Goal: Task Accomplishment & Management: Complete application form

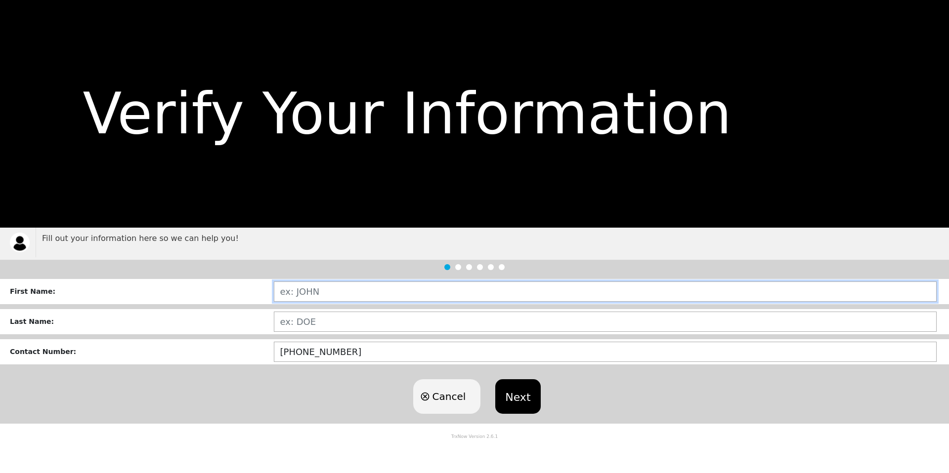
click at [327, 295] on input "text" at bounding box center [605, 292] width 663 height 20
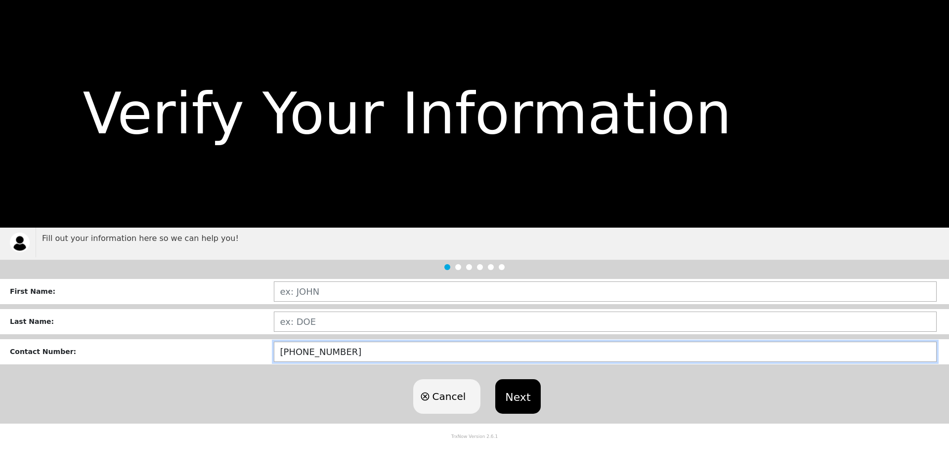
drag, startPoint x: 354, startPoint y: 354, endPoint x: 251, endPoint y: 353, distance: 103.3
click at [251, 353] on div "Contact Number : [PHONE_NUMBER]" at bounding box center [474, 351] width 949 height 25
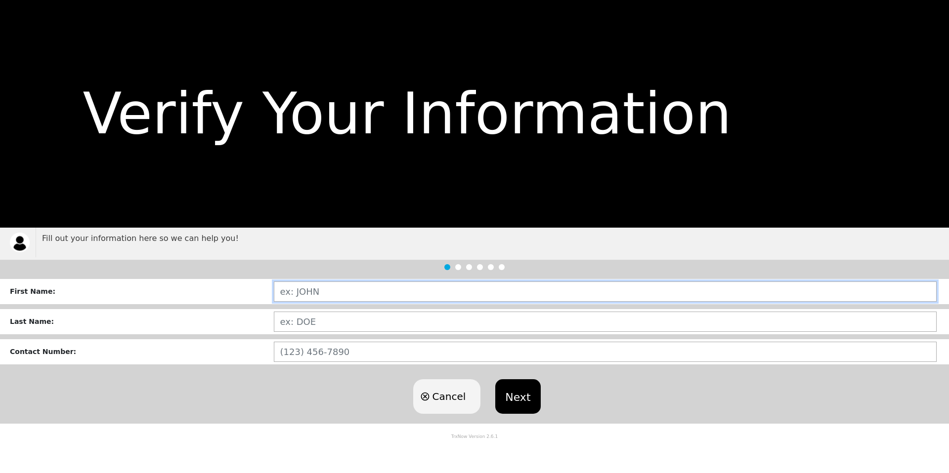
click at [313, 289] on input "text" at bounding box center [605, 292] width 663 height 20
type input "SIN"
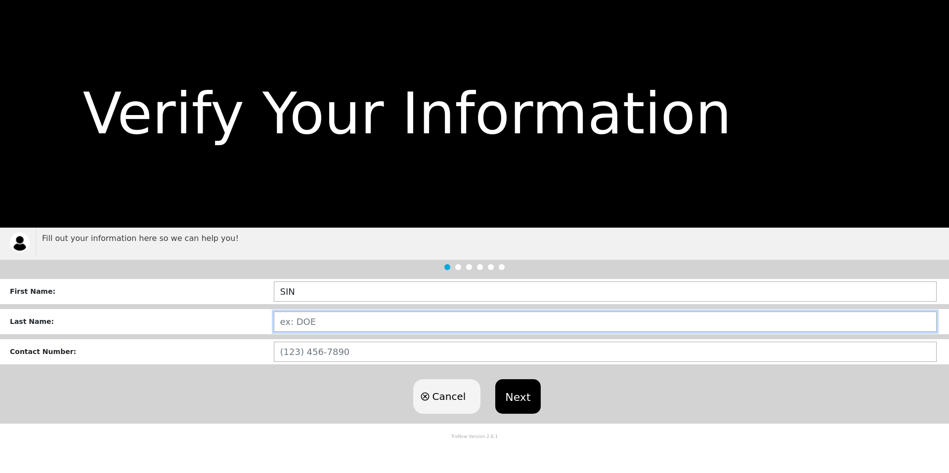
type input "FU"
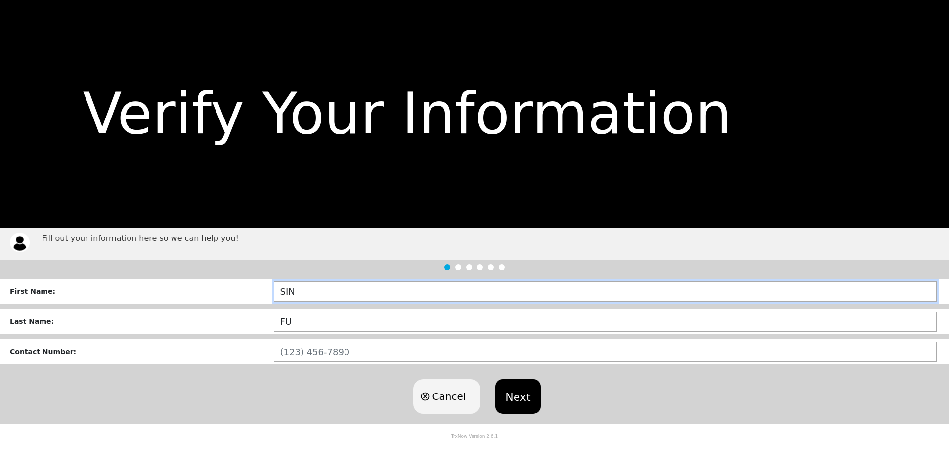
click at [316, 293] on input "SIN" at bounding box center [605, 292] width 663 height 20
type input "SINYAN"
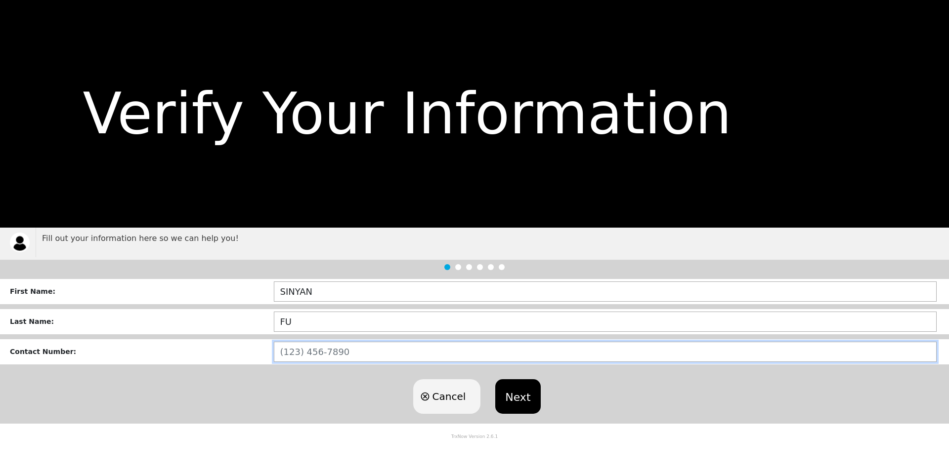
click at [334, 351] on input "text" at bounding box center [605, 352] width 663 height 20
type input "[PHONE_NUMBER]"
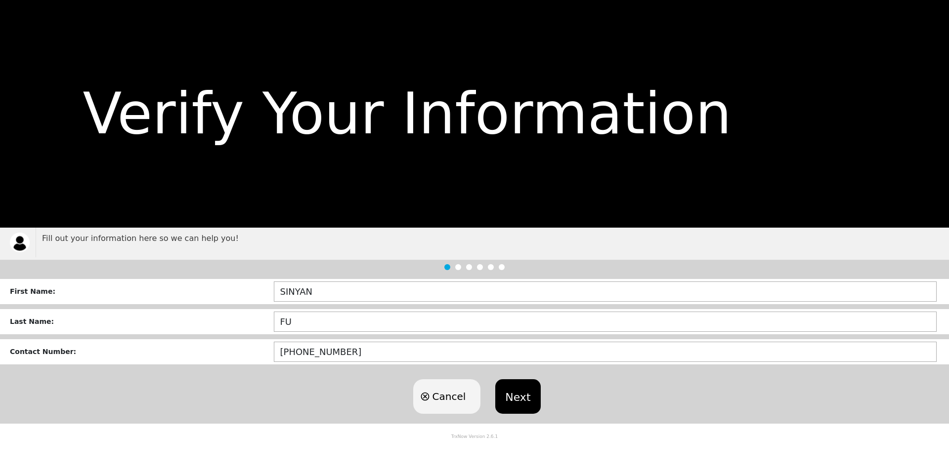
click at [373, 408] on div "Cancel Next" at bounding box center [474, 397] width 949 height 54
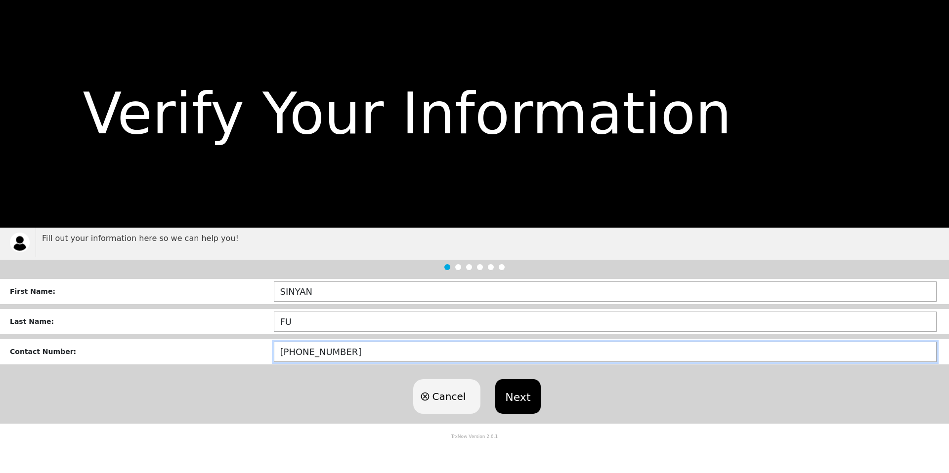
click at [354, 356] on input "[PHONE_NUMBER]" at bounding box center [605, 352] width 663 height 20
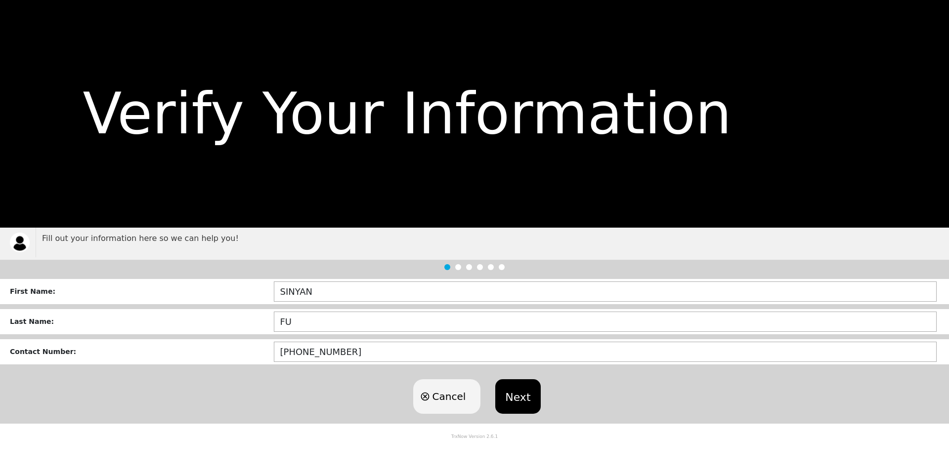
click at [350, 397] on div "Cancel Next" at bounding box center [474, 397] width 949 height 54
click at [519, 398] on button "Next" at bounding box center [517, 396] width 45 height 35
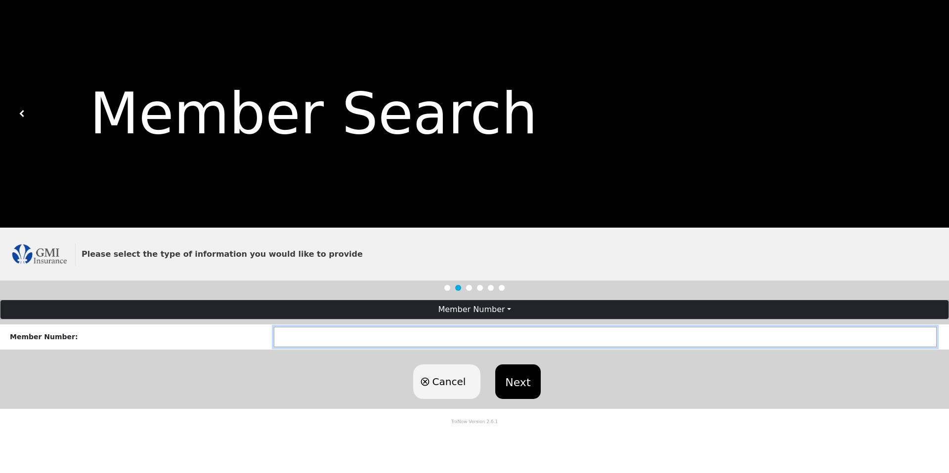
click at [344, 339] on input "text" at bounding box center [605, 337] width 663 height 20
click at [312, 341] on input "text" at bounding box center [605, 337] width 663 height 20
paste input "RA22002004-01"
type input "RA22002004-01"
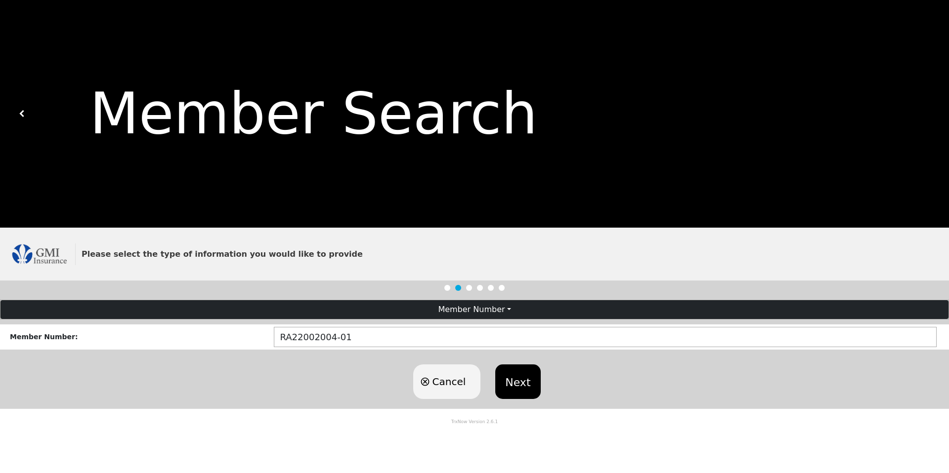
click at [523, 388] on button "Next" at bounding box center [517, 382] width 45 height 35
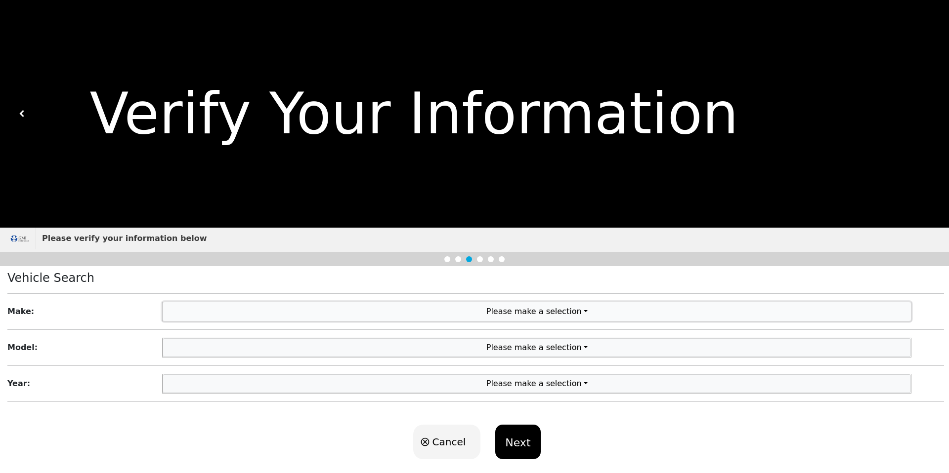
click at [568, 310] on button "Please make a selection" at bounding box center [537, 311] width 748 height 19
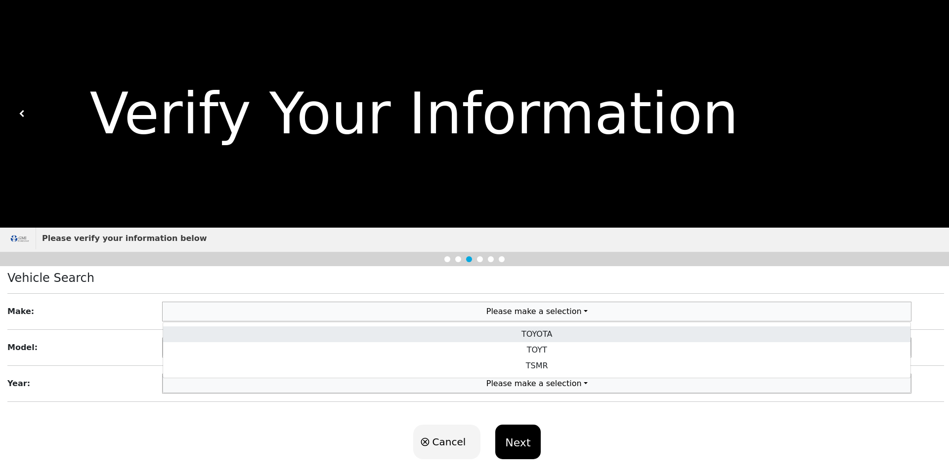
click at [543, 333] on link "TOYOTA" at bounding box center [536, 335] width 747 height 16
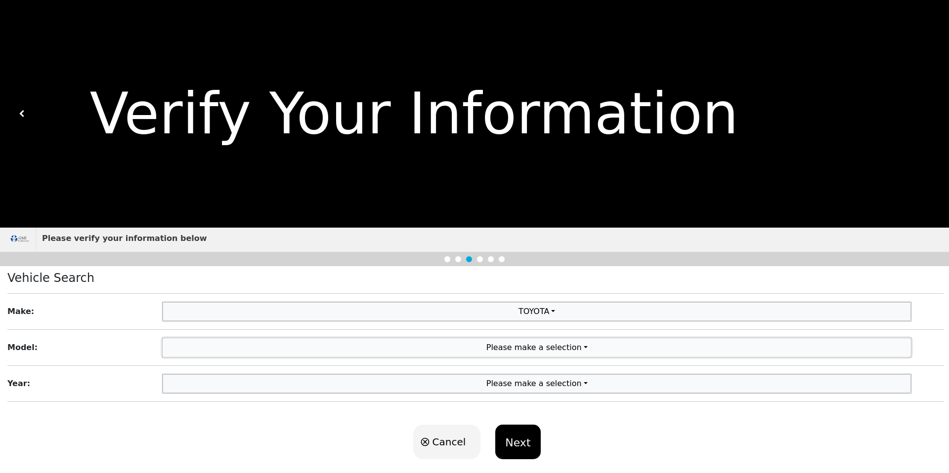
click at [523, 348] on button "Please make a selection" at bounding box center [537, 347] width 748 height 19
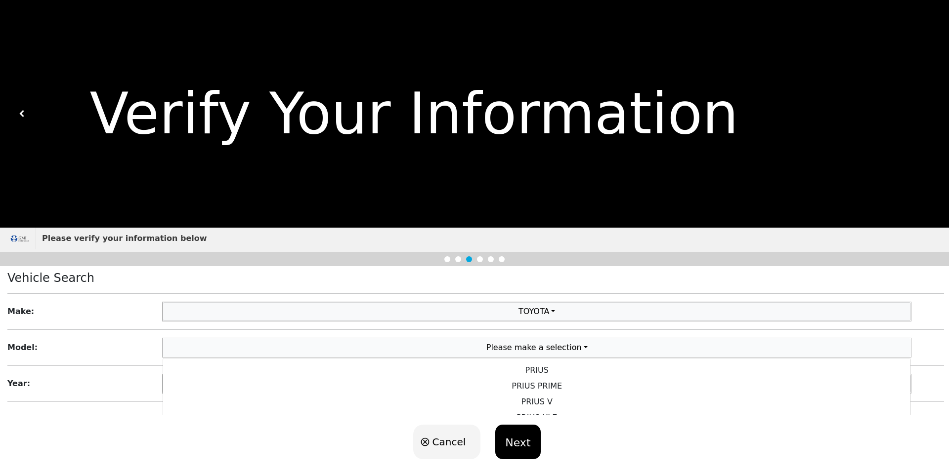
click at [188, 292] on div "Vehicle Search Make : TOYOTA TOYOTA TOYT TSMR Model : Please make a selection P…" at bounding box center [474, 340] width 949 height 149
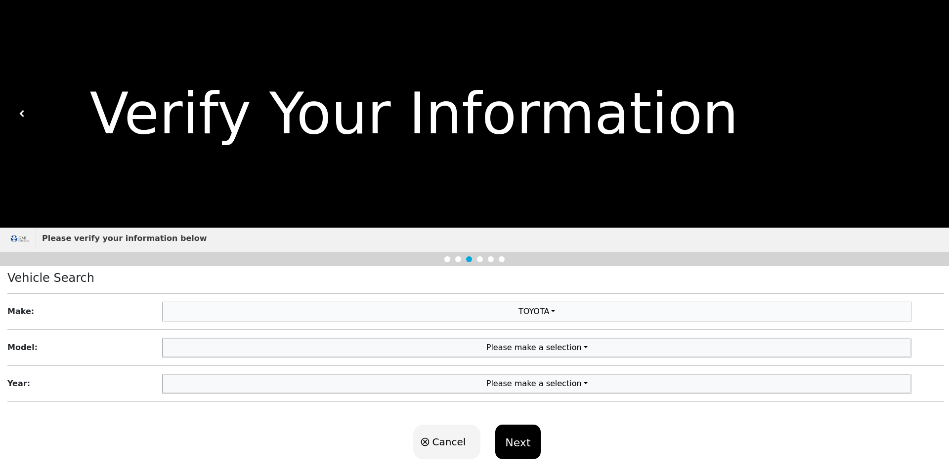
scroll to position [1, 0]
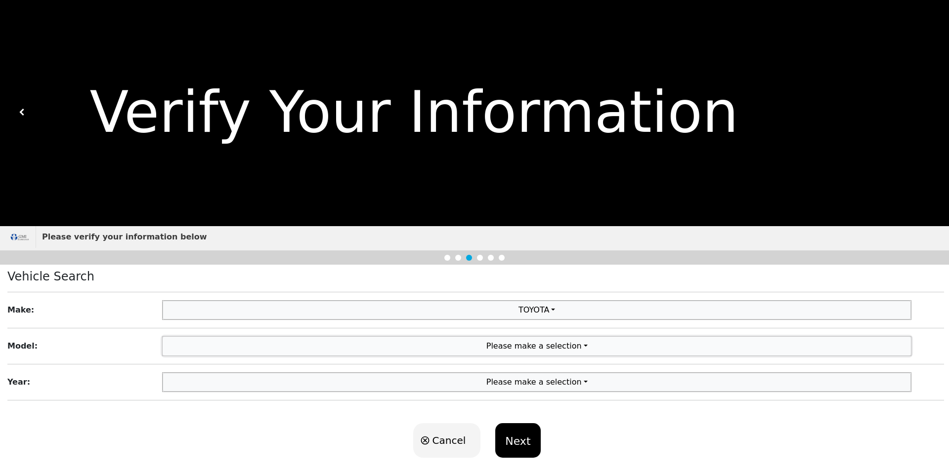
click at [526, 343] on button "Please make a selection" at bounding box center [537, 346] width 748 height 19
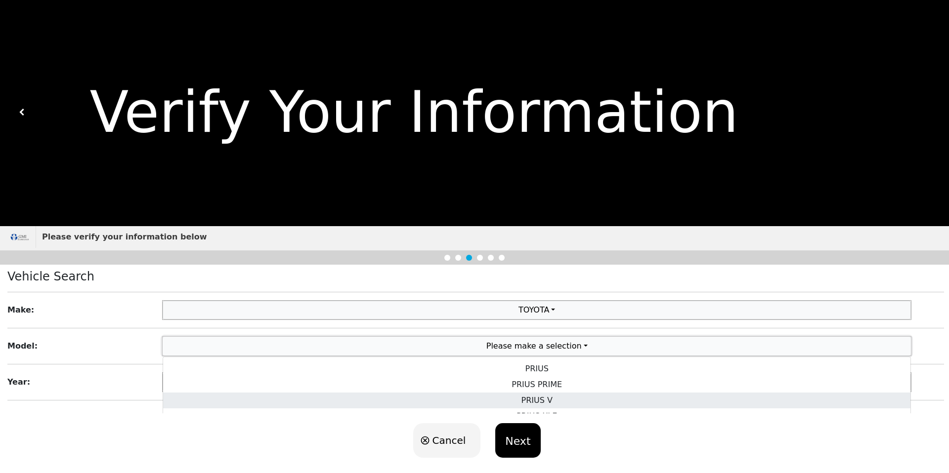
scroll to position [9, 0]
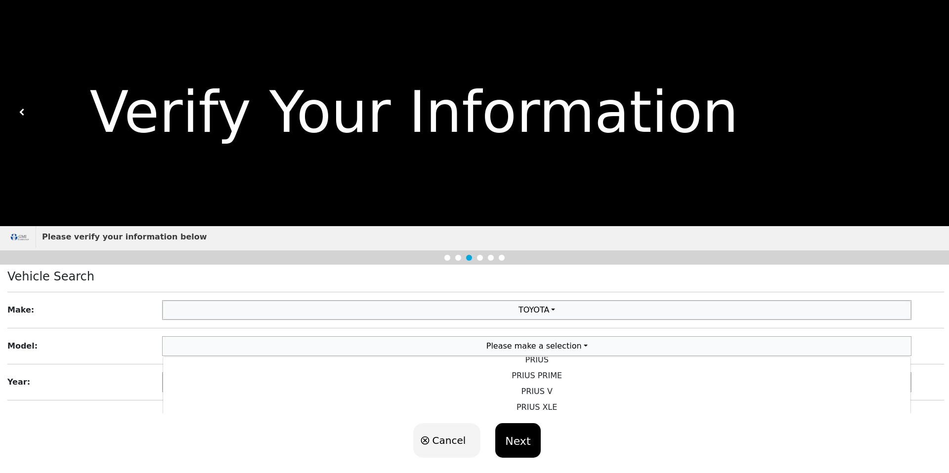
click at [579, 439] on div "Cancel Next" at bounding box center [474, 441] width 949 height 54
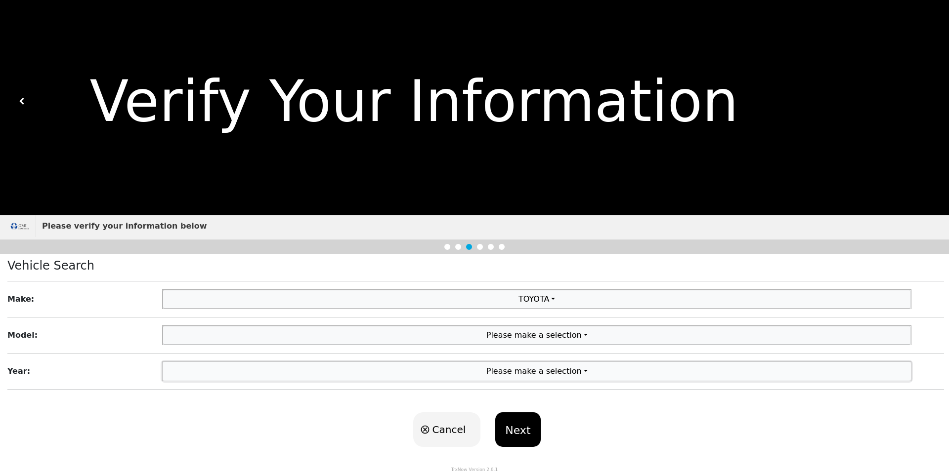
click at [573, 374] on button "Please make a selection" at bounding box center [537, 371] width 748 height 19
click at [551, 332] on button "Please make a selection" at bounding box center [537, 335] width 748 height 19
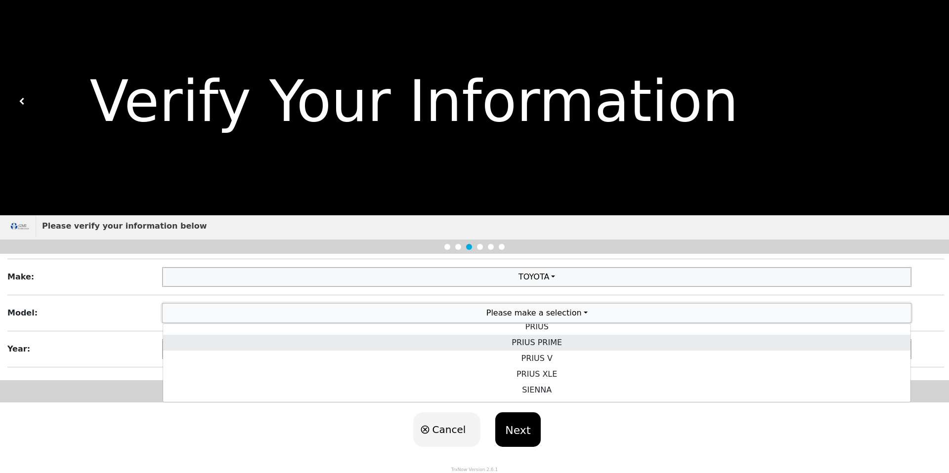
scroll to position [0, 0]
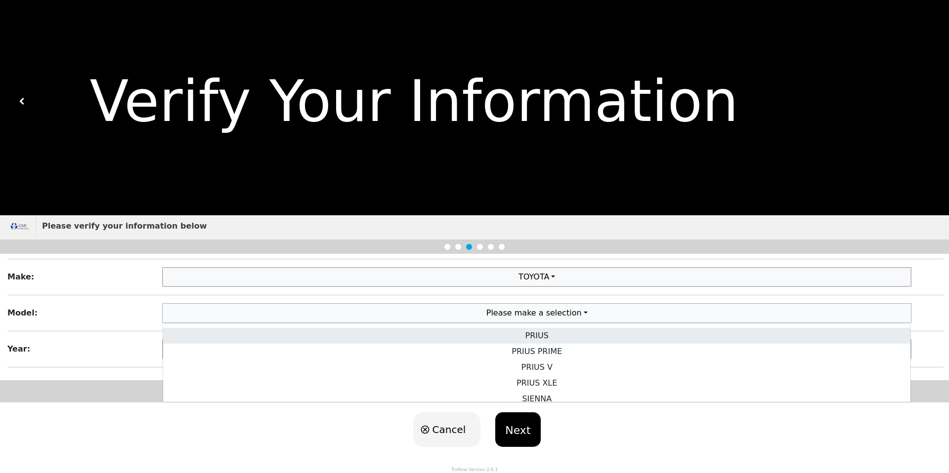
click at [544, 336] on link "PRIUS" at bounding box center [536, 336] width 747 height 16
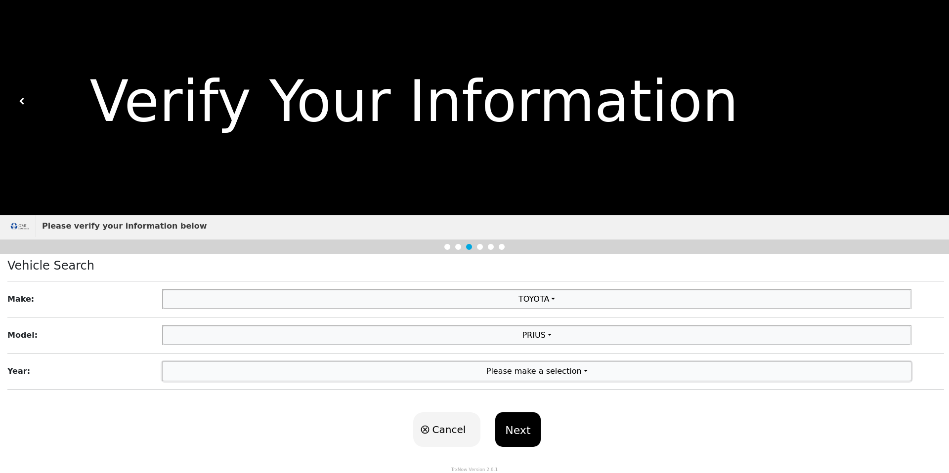
click at [542, 375] on button "Please make a selection" at bounding box center [537, 371] width 748 height 19
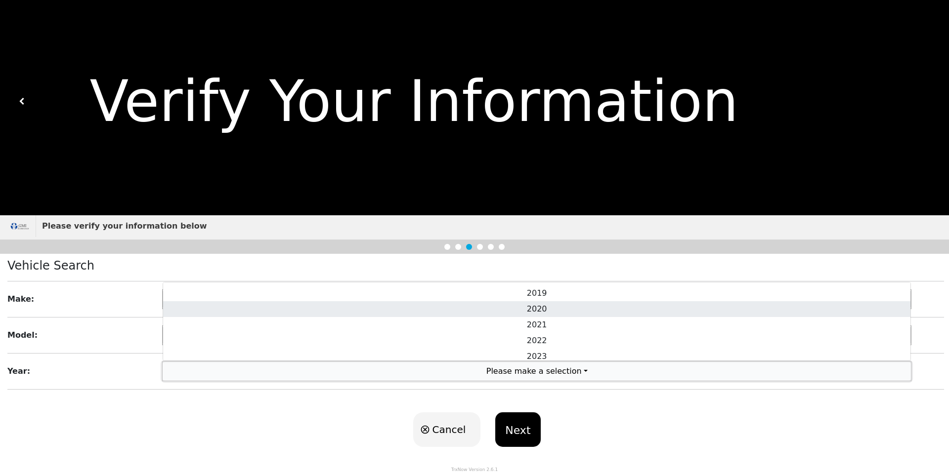
scroll to position [51, 0]
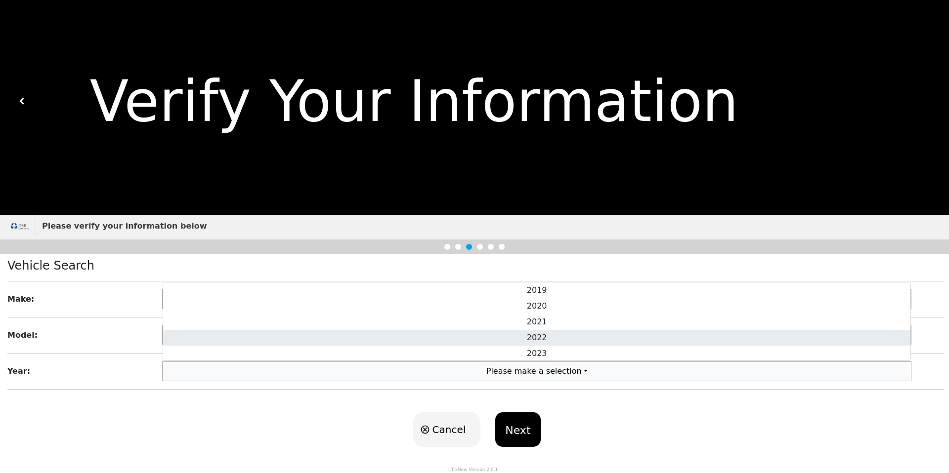
click at [553, 342] on link "2022" at bounding box center [536, 338] width 747 height 16
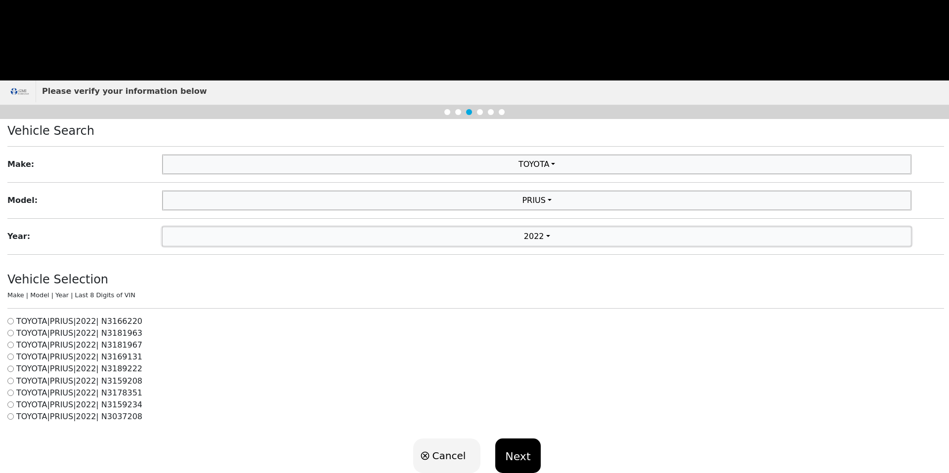
scroll to position [174, 0]
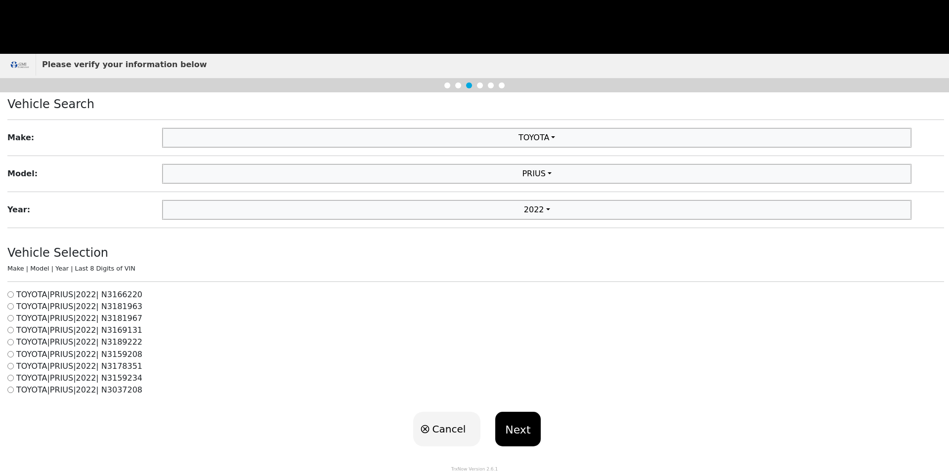
click at [113, 382] on h6 "TOYOTA | PRIUS | 2022 | N3159234" at bounding box center [79, 378] width 126 height 9
click at [518, 432] on button "Next" at bounding box center [517, 429] width 45 height 35
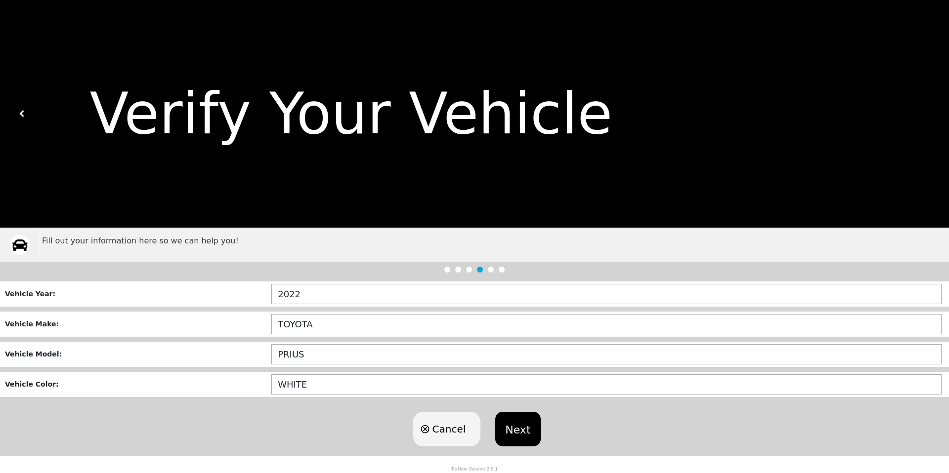
click at [300, 407] on div "Cancel Next" at bounding box center [474, 429] width 949 height 54
click at [469, 270] on div at bounding box center [469, 270] width 6 height 6
click at [470, 269] on div at bounding box center [469, 270] width 6 height 6
click at [468, 270] on div at bounding box center [469, 270] width 6 height 6
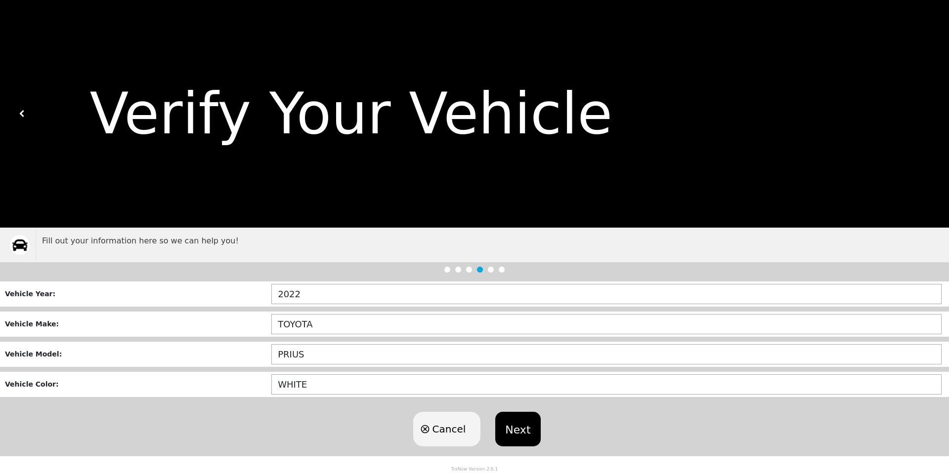
click at [468, 270] on div at bounding box center [469, 270] width 6 height 6
click at [517, 434] on button "Next" at bounding box center [517, 429] width 45 height 35
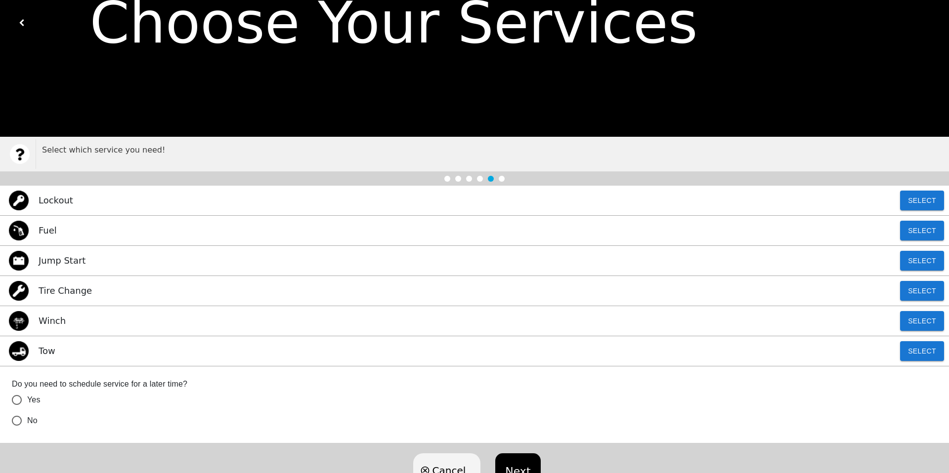
scroll to position [100, 0]
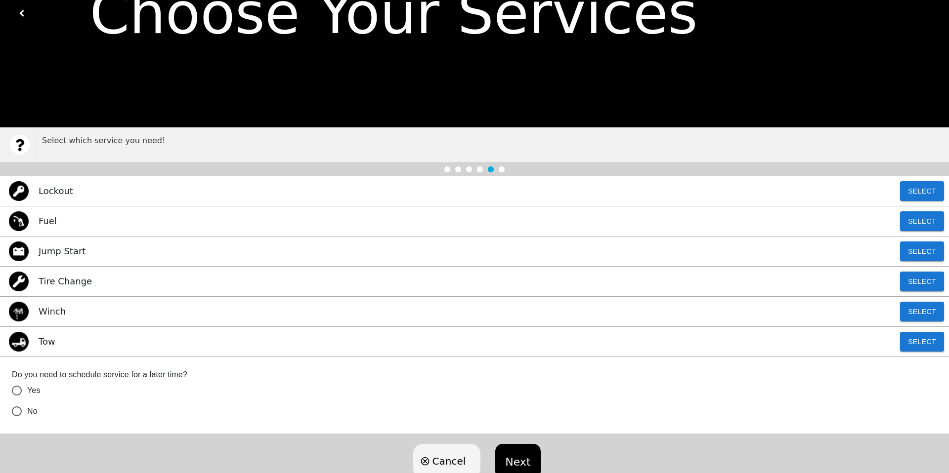
click at [68, 350] on div "Tow Select" at bounding box center [474, 342] width 949 height 30
click at [925, 341] on button "Select" at bounding box center [922, 342] width 44 height 20
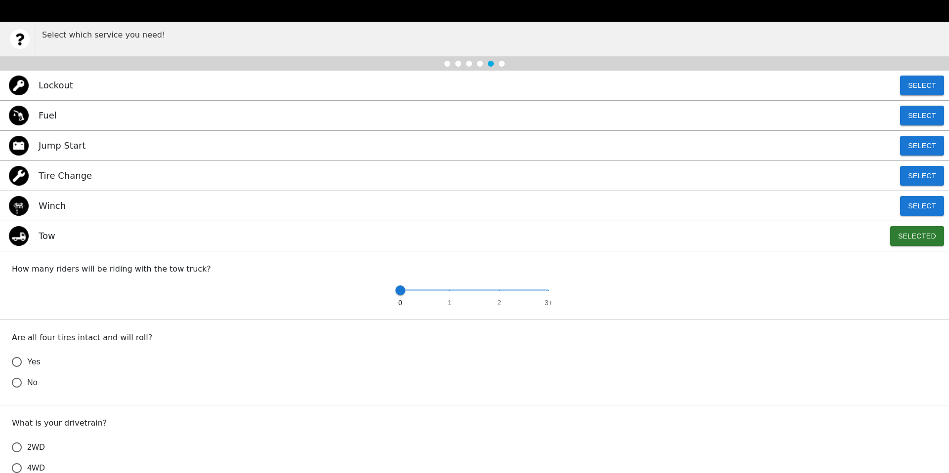
scroll to position [208, 0]
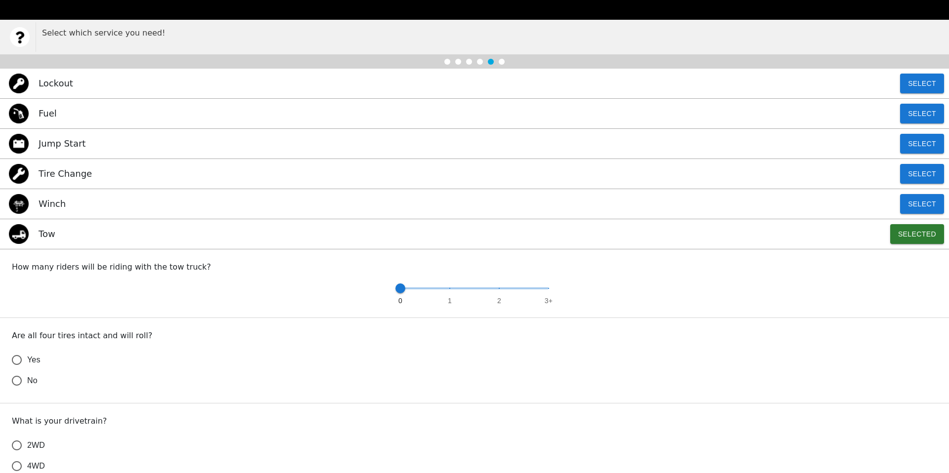
click at [58, 268] on p "How many riders will be riding with the tow truck?" at bounding box center [474, 267] width 925 height 12
click at [51, 272] on div at bounding box center [51, 272] width 0 height 0
drag, startPoint x: 164, startPoint y: 149, endPoint x: 252, endPoint y: 191, distance: 97.7
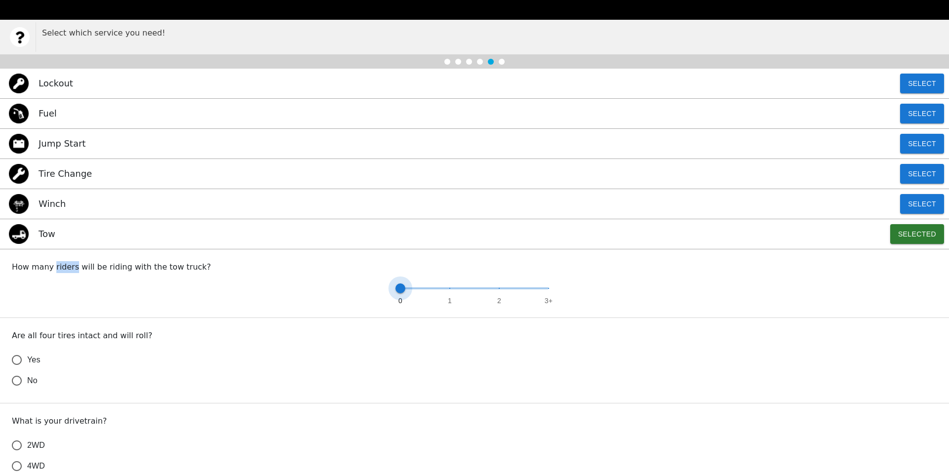
type input "1"
drag, startPoint x: 400, startPoint y: 287, endPoint x: 441, endPoint y: 286, distance: 40.5
click at [445, 286] on span at bounding box center [450, 289] width 10 height 10
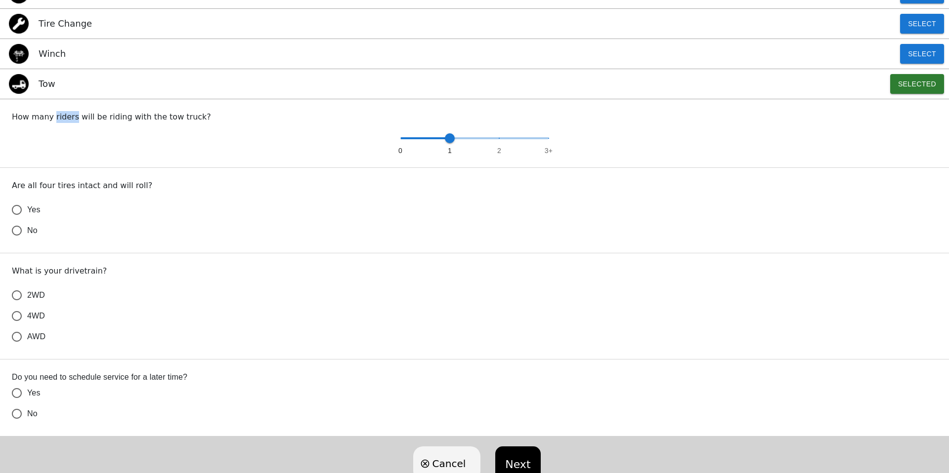
scroll to position [388, 0]
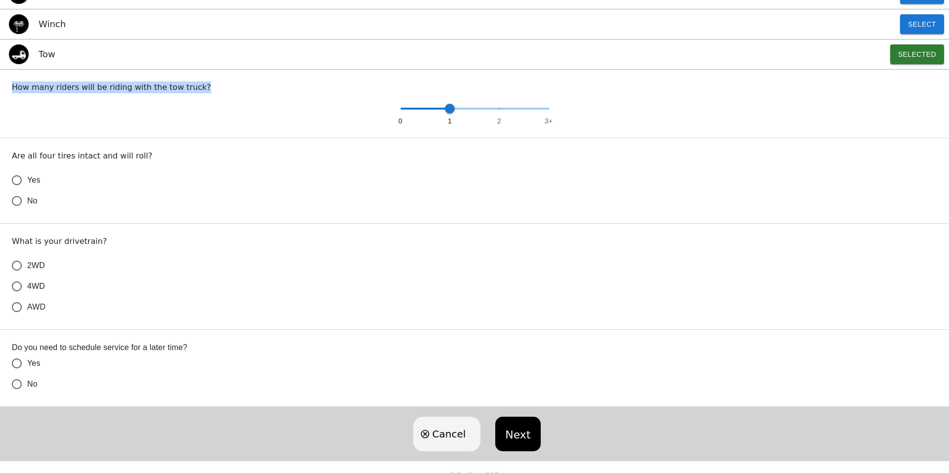
drag, startPoint x: 11, startPoint y: 87, endPoint x: 191, endPoint y: 89, distance: 179.9
click at [209, 86] on p "How many riders will be riding with the tow truck?" at bounding box center [474, 88] width 925 height 12
click at [203, 69] on div at bounding box center [203, 69] width 0 height 0
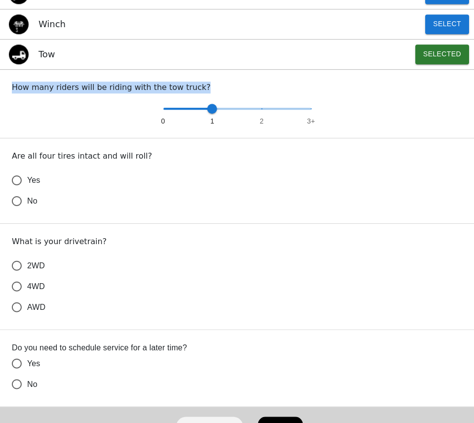
scroll to position [274, 0]
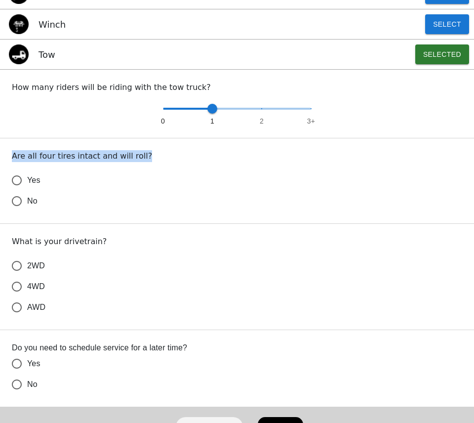
drag, startPoint x: 13, startPoint y: 155, endPoint x: 126, endPoint y: 157, distance: 113.2
click at [164, 157] on p "Are all four tires intact and will roll?" at bounding box center [237, 156] width 451 height 12
click at [157, 161] on div at bounding box center [157, 161] width 0 height 0
click at [38, 201] on label "No" at bounding box center [230, 201] width 448 height 21
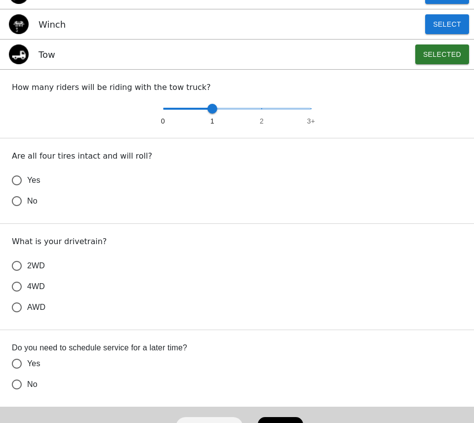
click at [27, 201] on input "No" at bounding box center [16, 201] width 21 height 21
radio input "true"
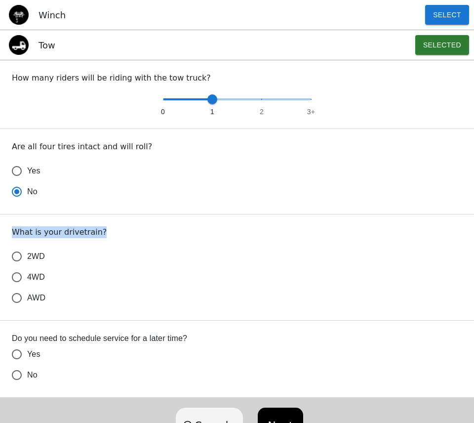
scroll to position [285, 0]
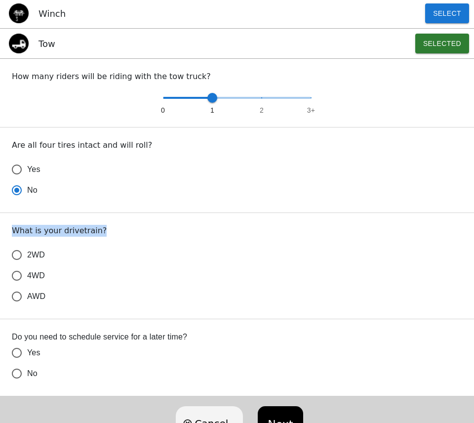
drag, startPoint x: 12, startPoint y: 243, endPoint x: 108, endPoint y: 240, distance: 95.4
click at [108, 240] on div "What is your drivetrain? 2WD 4WD AWD" at bounding box center [237, 266] width 474 height 106
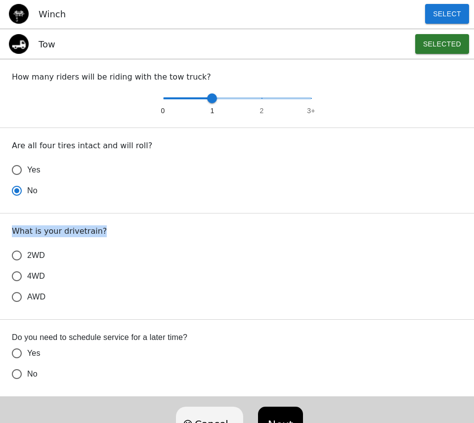
scroll to position [282, 0]
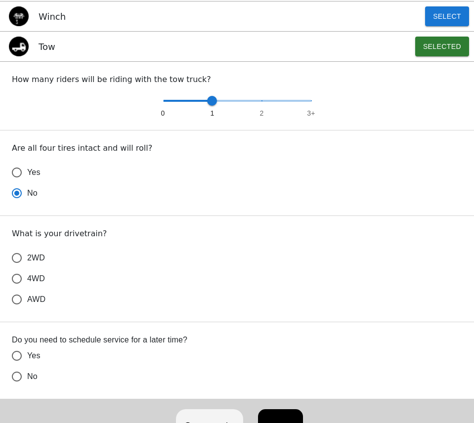
click at [39, 257] on span "2WD" at bounding box center [36, 258] width 18 height 12
click at [27, 257] on input "2WD" at bounding box center [16, 258] width 21 height 21
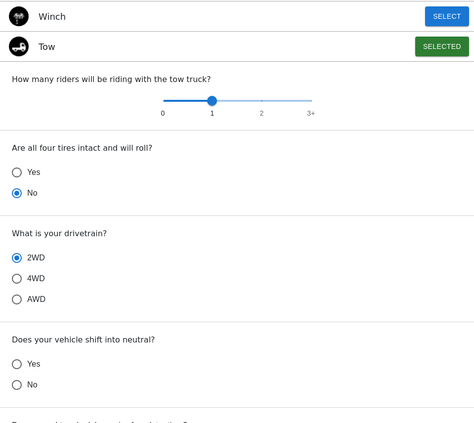
radio input "true"
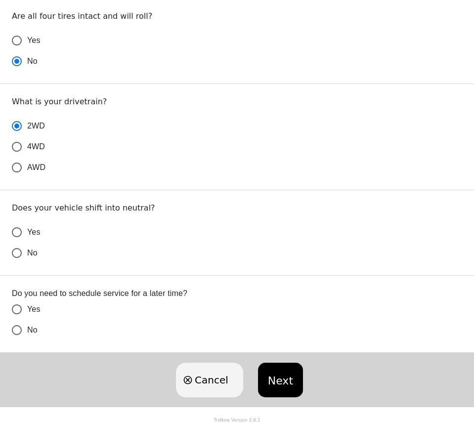
scroll to position [415, 0]
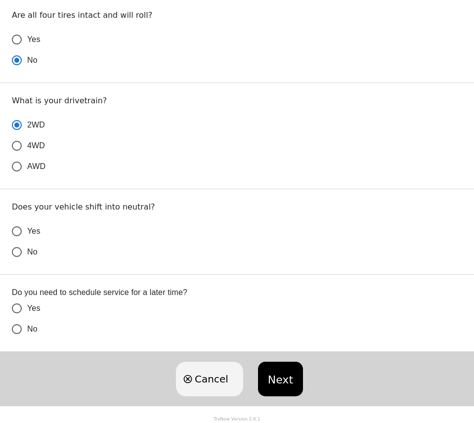
drag, startPoint x: 116, startPoint y: 207, endPoint x: 19, endPoint y: 262, distance: 112.2
click at [116, 207] on p "Does your vehicle shift into neutral?" at bounding box center [237, 207] width 450 height 12
click at [26, 230] on input "Yes" at bounding box center [16, 231] width 21 height 21
radio input "false"
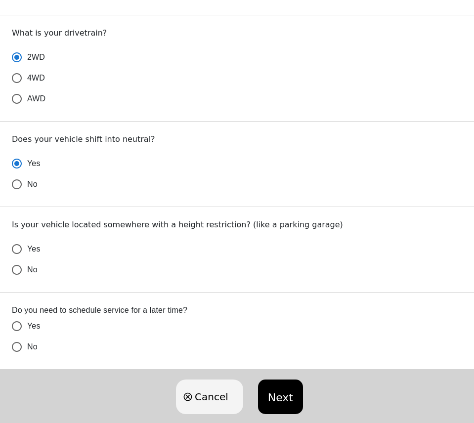
scroll to position [500, 0]
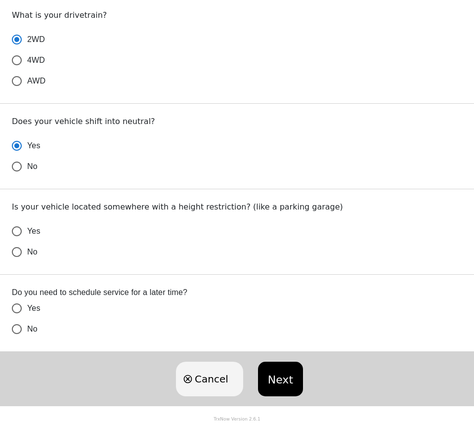
radio input "true"
click at [34, 253] on span "No" at bounding box center [32, 252] width 10 height 12
click at [27, 253] on input "No" at bounding box center [16, 252] width 21 height 21
radio input "false"
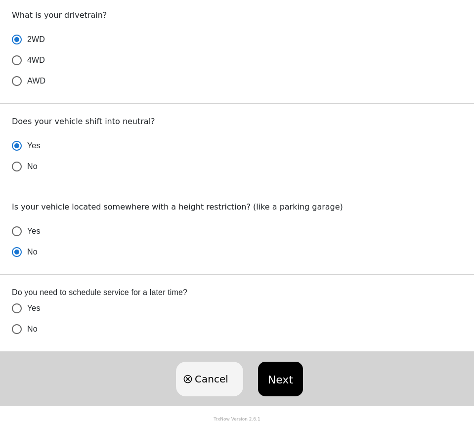
scroll to position [499, 0]
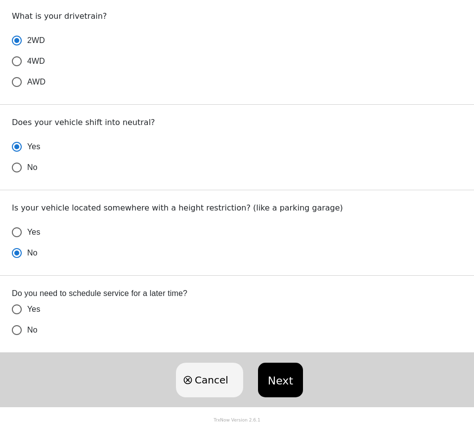
radio input "true"
drag, startPoint x: 13, startPoint y: 293, endPoint x: 199, endPoint y: 292, distance: 186.3
click at [202, 292] on label "Do you need to schedule service for a later time?" at bounding box center [237, 293] width 450 height 11
click at [196, 275] on div at bounding box center [196, 275] width 0 height 0
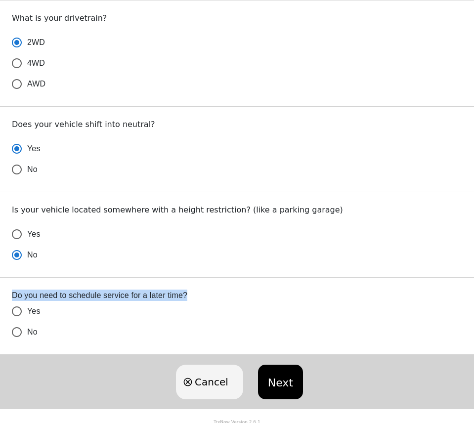
scroll to position [496, 0]
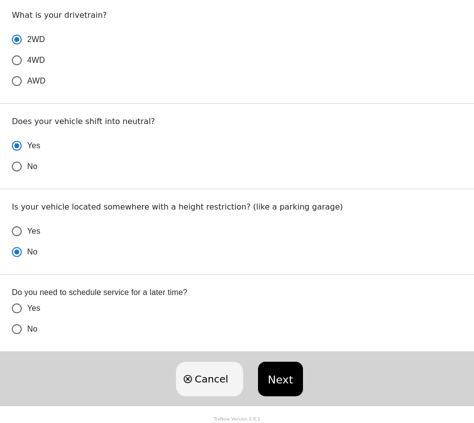
click at [33, 331] on span "No" at bounding box center [32, 329] width 10 height 12
click at [27, 331] on input "No" at bounding box center [16, 329] width 21 height 21
radio input "false"
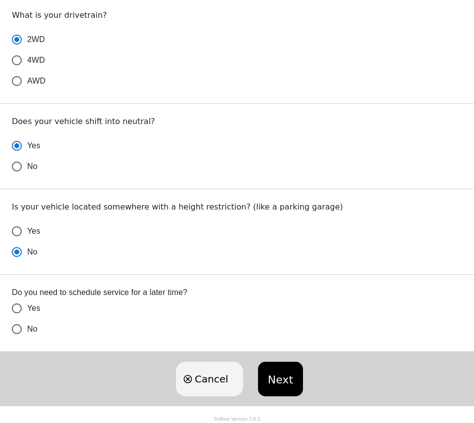
radio input "false"
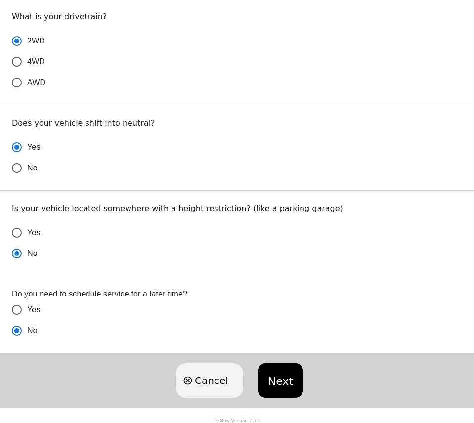
scroll to position [500, 0]
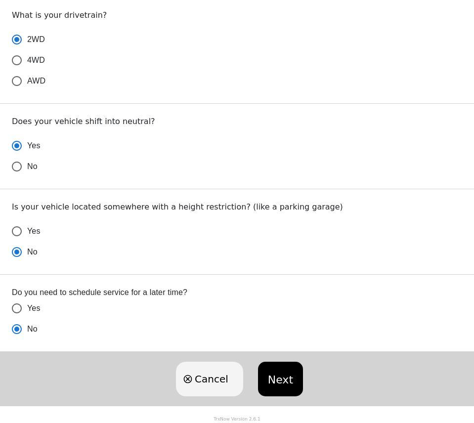
radio input "true"
click at [277, 377] on button "Next" at bounding box center [280, 379] width 45 height 35
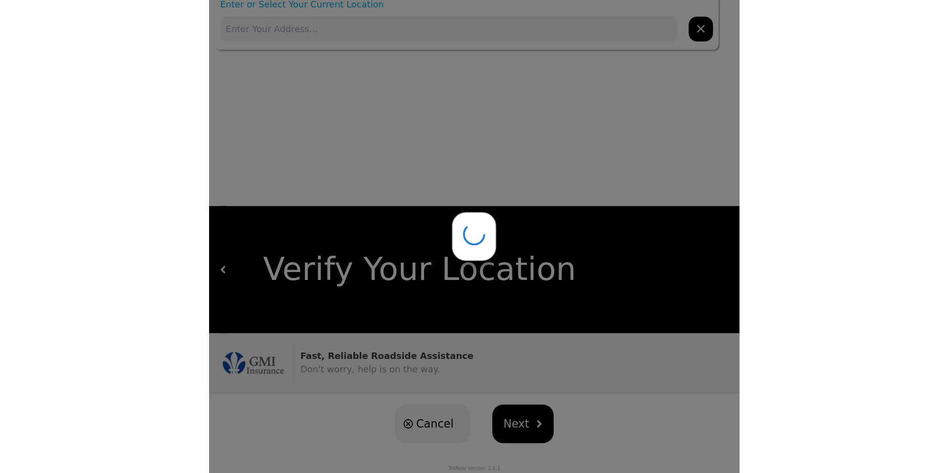
scroll to position [0, 0]
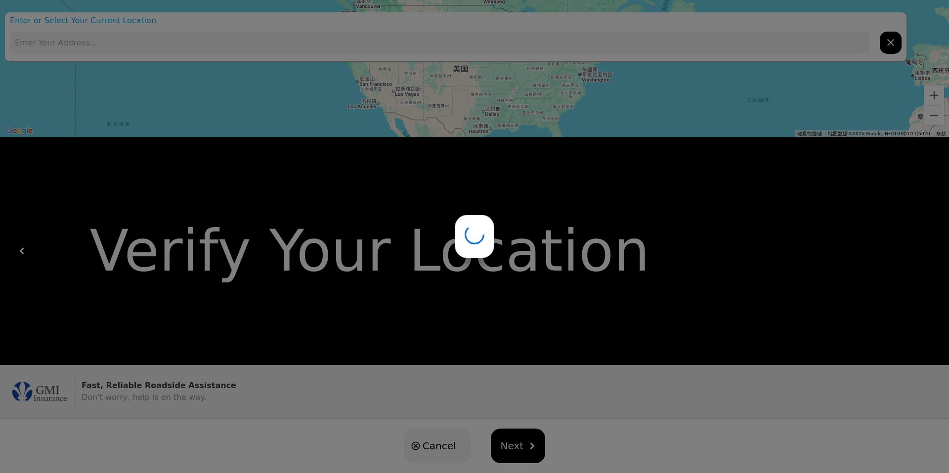
click at [129, 35] on div at bounding box center [474, 236] width 949 height 473
click at [134, 47] on div at bounding box center [474, 236] width 949 height 473
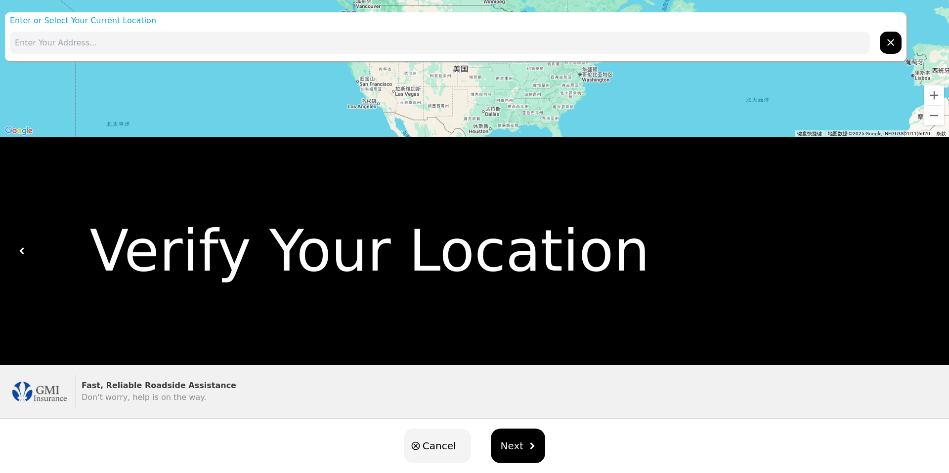
click at [139, 40] on input "text" at bounding box center [440, 43] width 860 height 22
click at [129, 42] on input "text" at bounding box center [440, 43] width 860 height 22
paste input "[STREET_ADDRESS]"
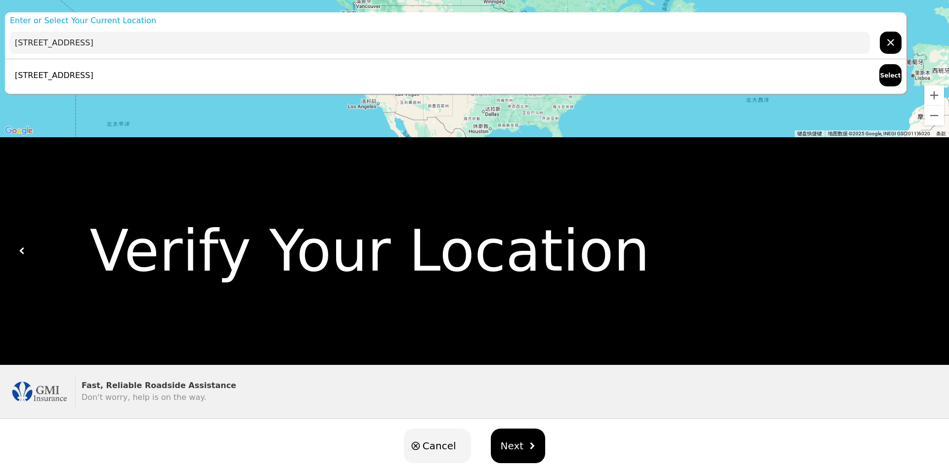
click at [93, 77] on p "[STREET_ADDRESS]" at bounding box center [52, 76] width 84 height 12
type input "[STREET_ADDRESS]"
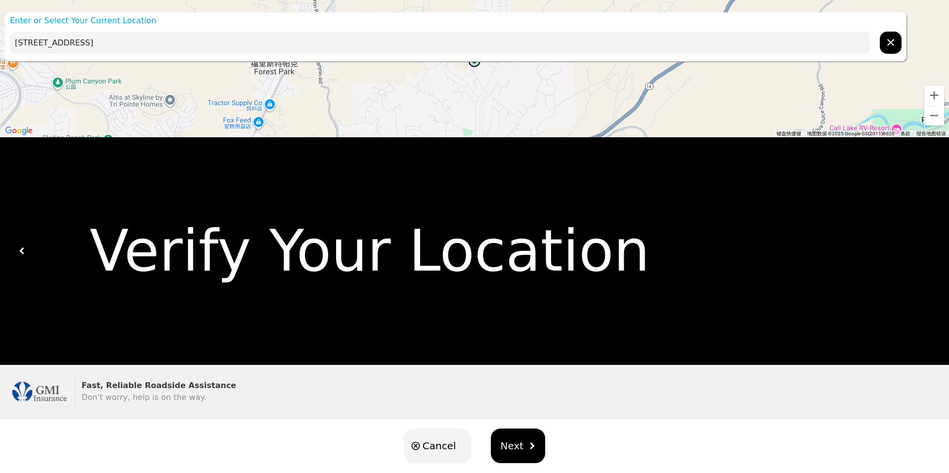
click at [506, 441] on span "Next" at bounding box center [512, 446] width 23 height 15
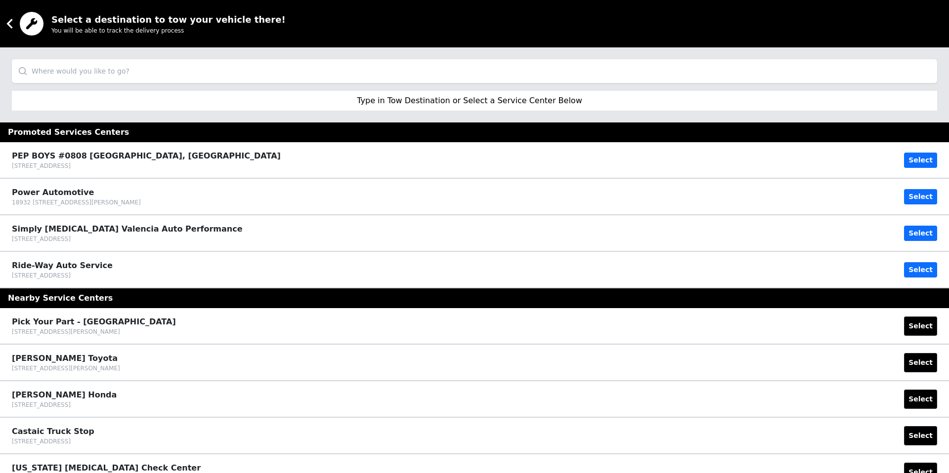
click at [431, 67] on input "search" at bounding box center [474, 71] width 925 height 24
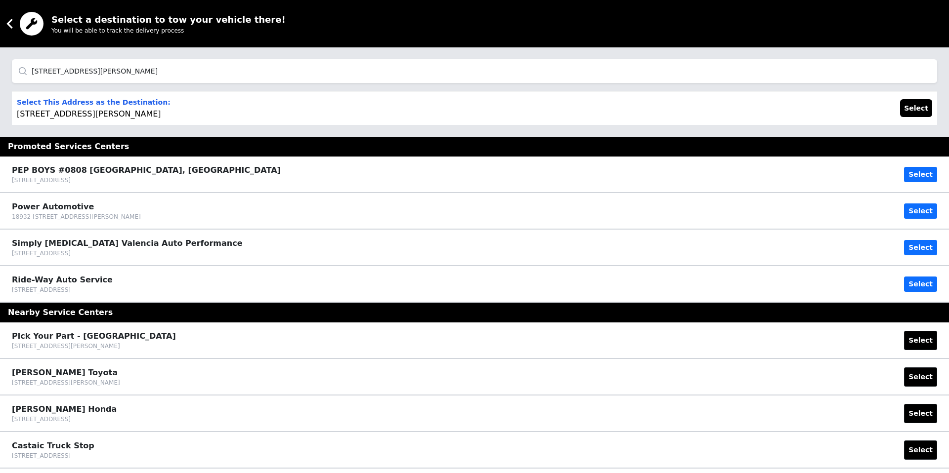
type input "[STREET_ADDRESS][PERSON_NAME]"
click at [919, 108] on button "Select" at bounding box center [916, 108] width 32 height 18
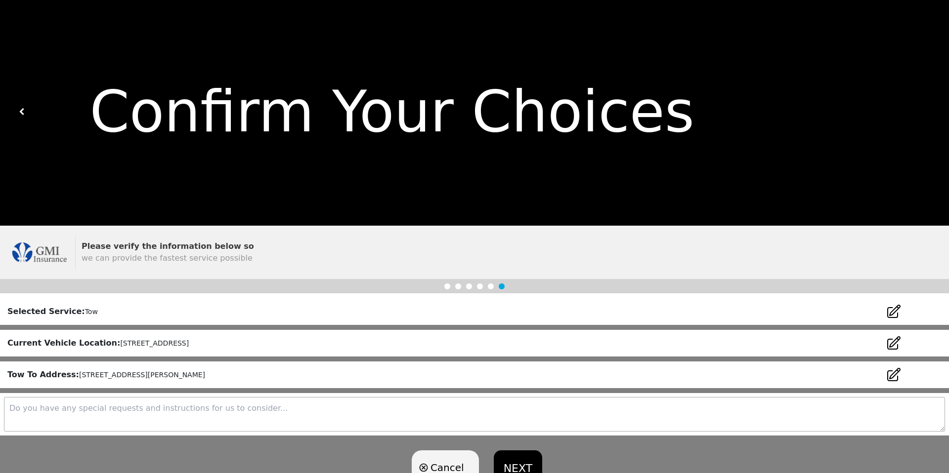
scroll to position [45, 0]
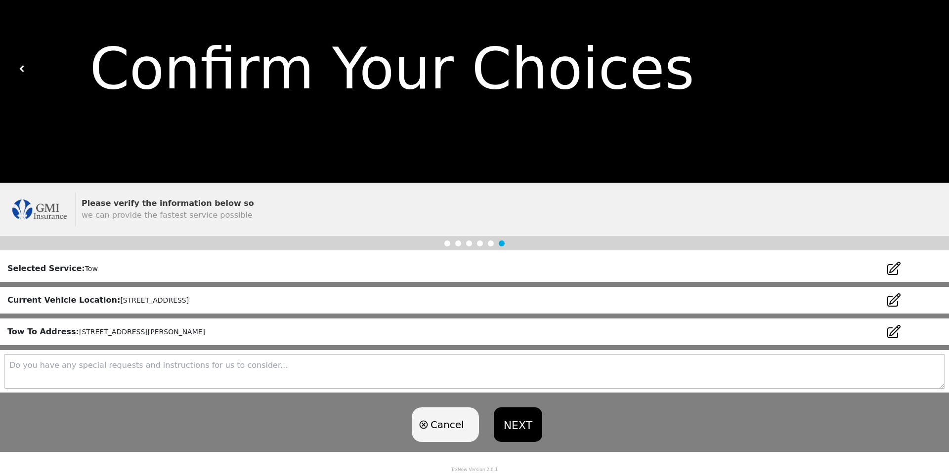
click at [240, 366] on textarea at bounding box center [474, 371] width 941 height 35
click at [186, 377] on textarea at bounding box center [474, 371] width 941 height 35
paste textarea "2022 Toyota Prius Limited Black License Plate: 9NTA702"
type textarea "2022 Toyota Prius Limited Black License Plate: 9NTA702"
click at [517, 424] on button "NEXT" at bounding box center [518, 425] width 48 height 35
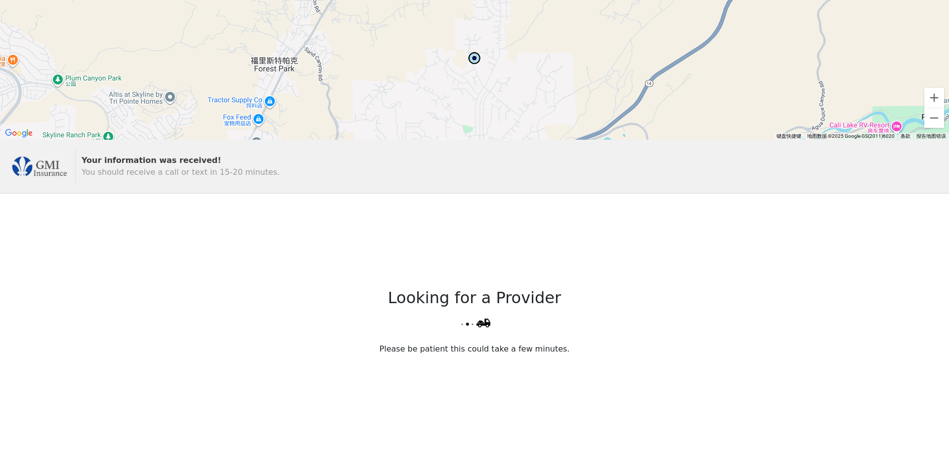
scroll to position [0, 0]
